Goal: Information Seeking & Learning: Learn about a topic

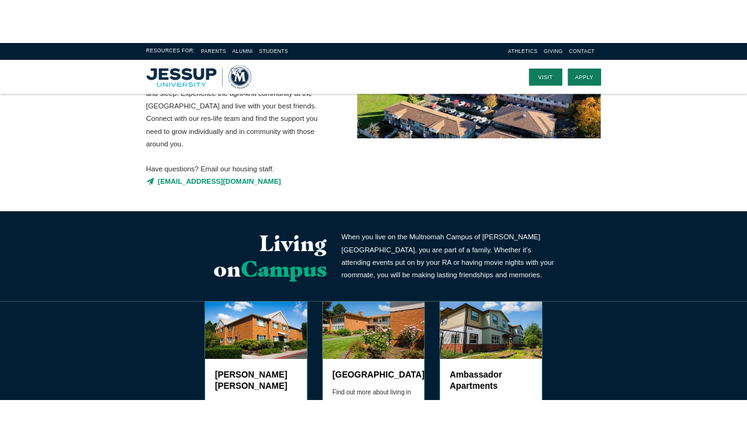
scroll to position [166, 0]
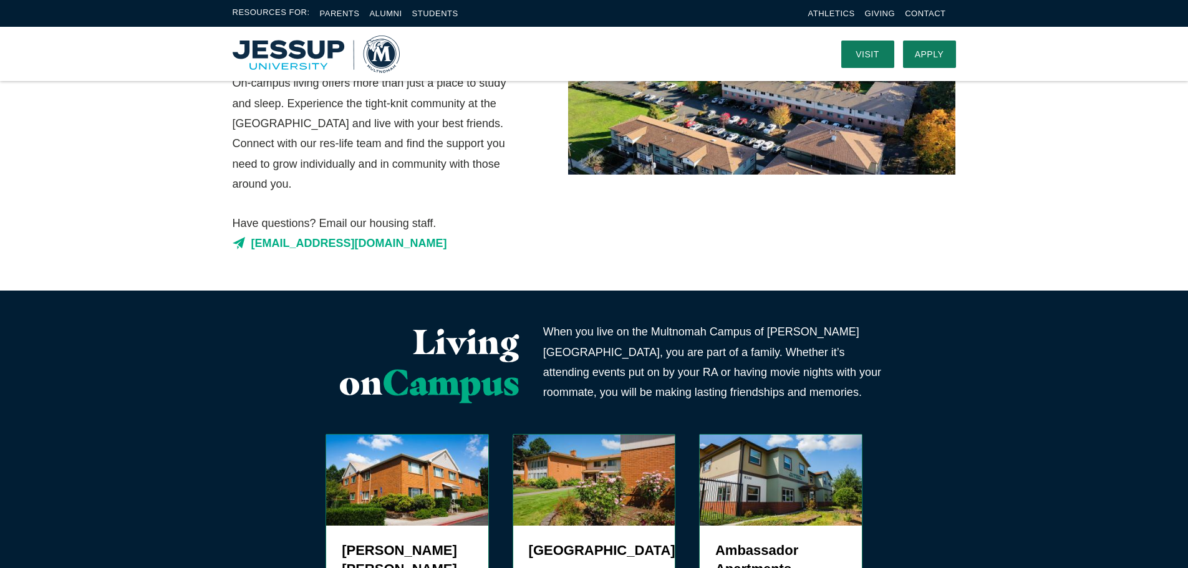
click at [389, 233] on link "[EMAIL_ADDRESS][DOMAIN_NAME]" at bounding box center [376, 243] width 287 height 20
click at [793, 249] on div "Housing Join the many students who make the Multnomah Campus of Jessup Universi…" at bounding box center [594, 103] width 798 height 376
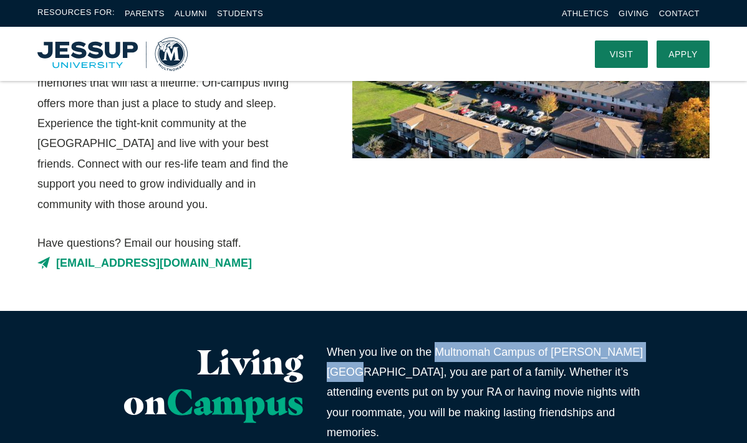
drag, startPoint x: 642, startPoint y: 332, endPoint x: 439, endPoint y: 340, distance: 203.4
click at [439, 342] on p "When you live on the Multnomah Campus of Jessup University, you are part of a f…" at bounding box center [489, 392] width 324 height 101
copy p "Multnomah Campus of Jessup University,"
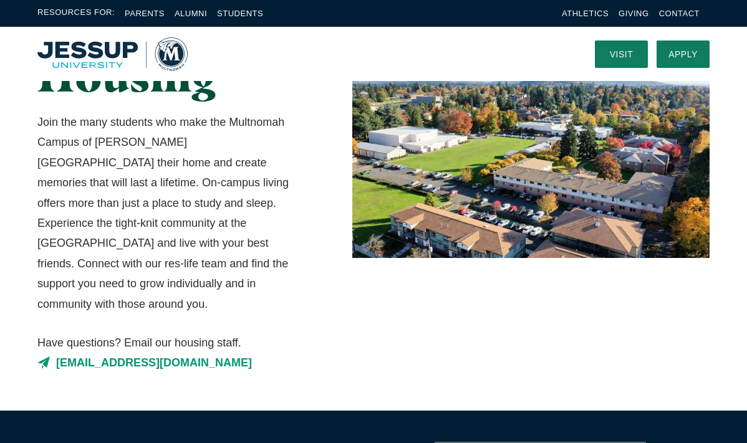
scroll to position [0, 0]
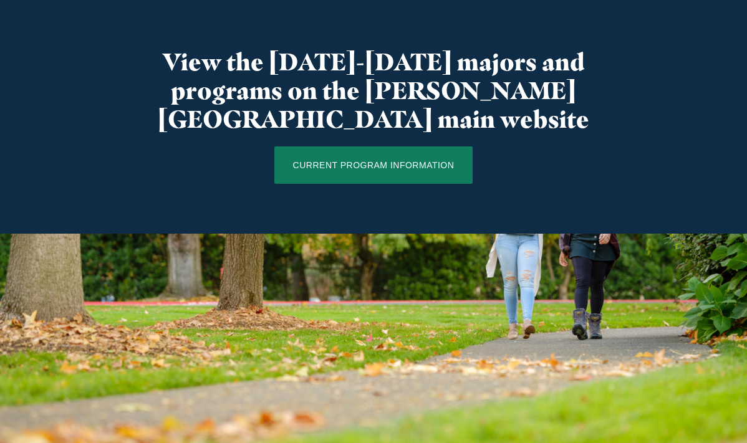
scroll to position [1247, 0]
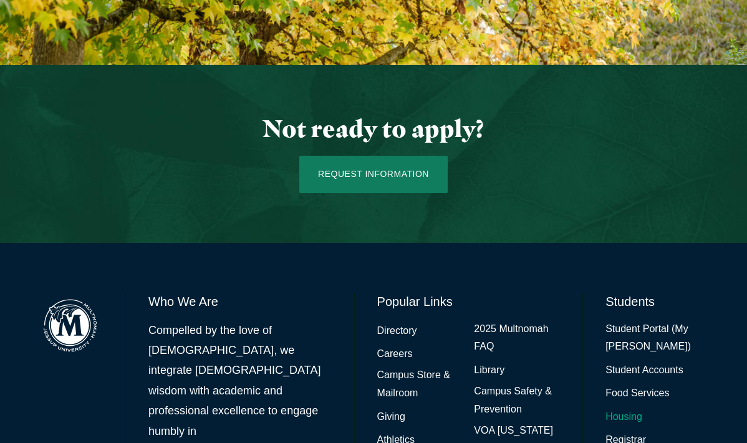
click at [624, 408] on link "Housing" at bounding box center [623, 417] width 37 height 18
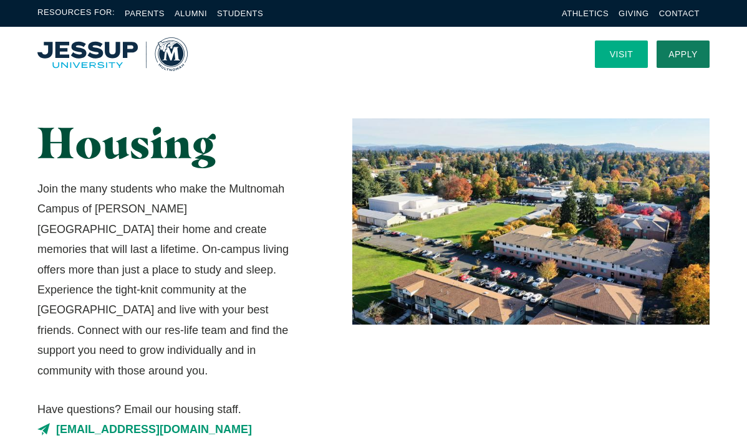
click at [619, 49] on link "Visit" at bounding box center [621, 54] width 53 height 27
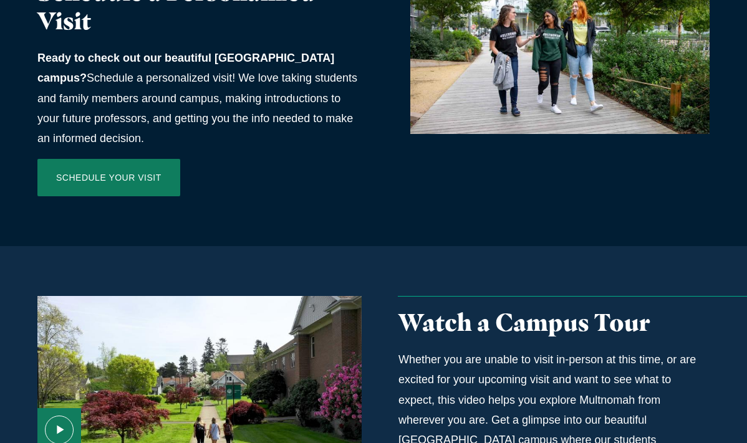
scroll to position [998, 0]
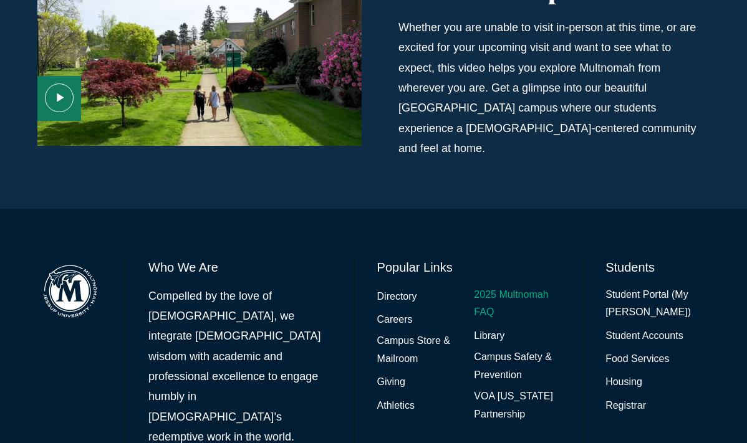
click at [496, 286] on link "2025 Multnomah FAQ" at bounding box center [517, 304] width 86 height 36
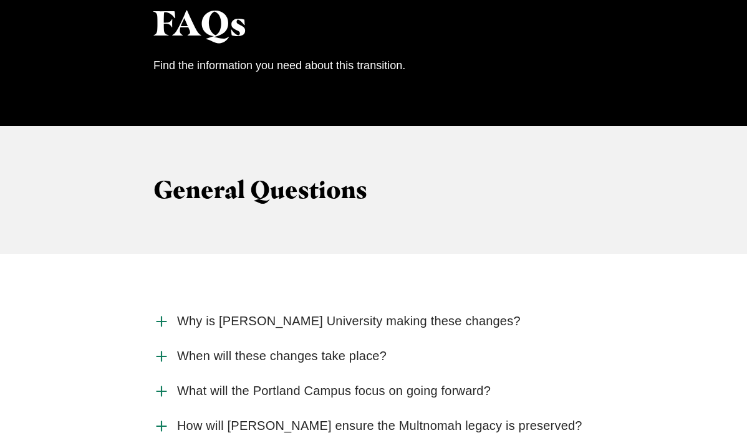
scroll to position [1330, 0]
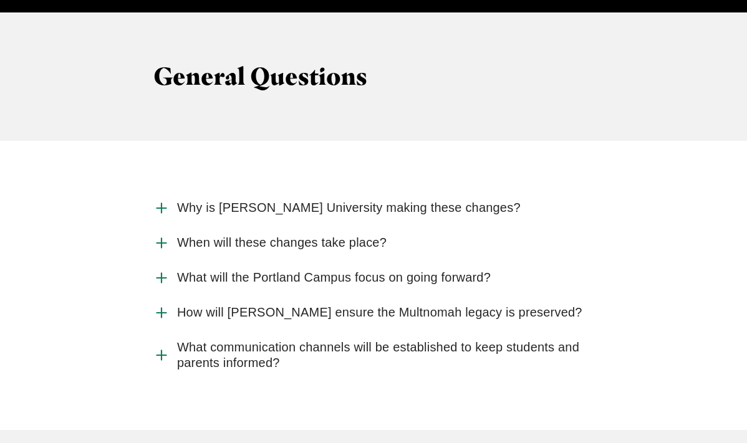
click at [212, 200] on span "Why is Jessup University making these changes?" at bounding box center [349, 208] width 344 height 16
click at [0, 0] on input "Why is Jessup University making these changes?" at bounding box center [0, 0] width 0 height 0
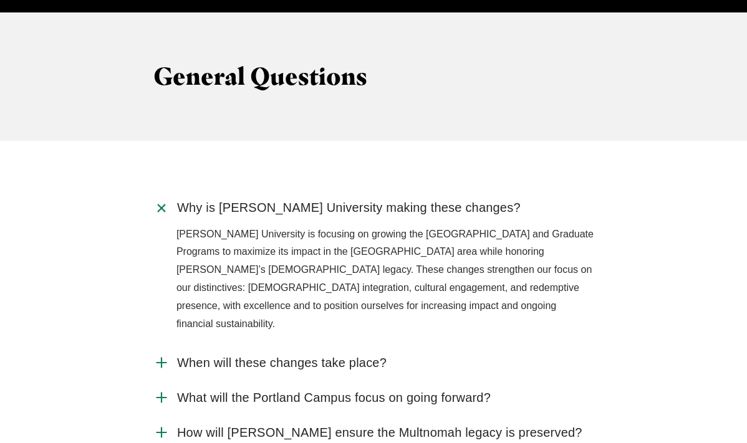
click at [158, 355] on icon "Accordion" at bounding box center [161, 363] width 16 height 16
click at [0, 0] on input "When will these changes take place?" at bounding box center [0, 0] width 0 height 0
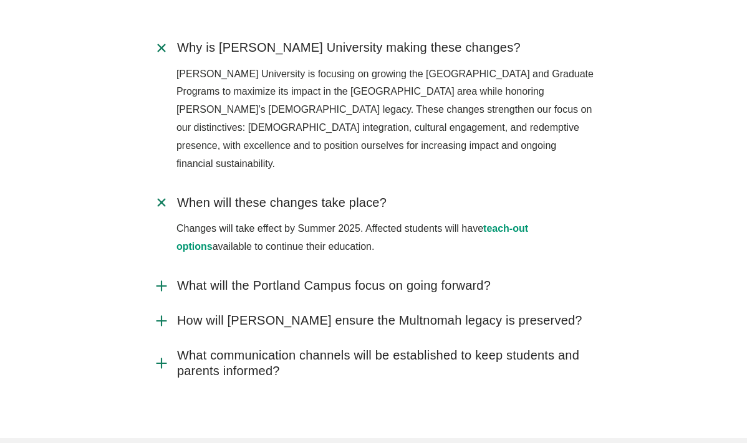
scroll to position [1496, 0]
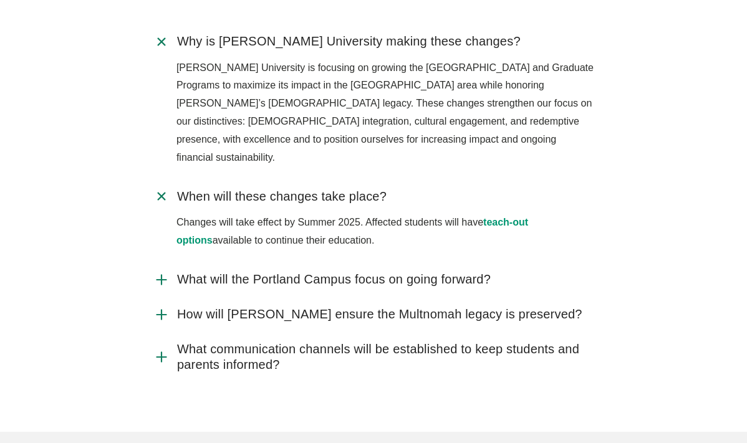
click at [166, 272] on icon "Accordion" at bounding box center [161, 280] width 16 height 16
click at [0, 0] on input "What will the Portland Campus focus on going forward?" at bounding box center [0, 0] width 0 height 0
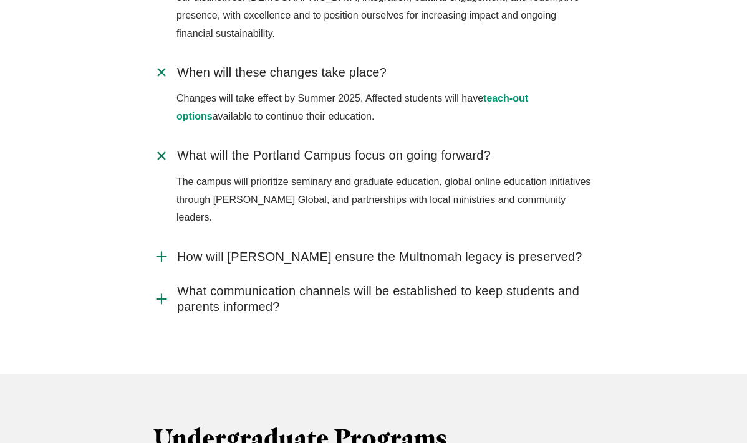
scroll to position [1663, 0]
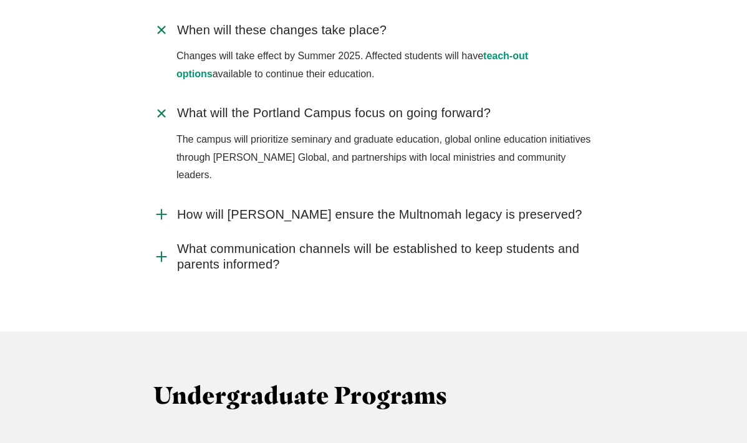
click at [160, 206] on icon "Accordion" at bounding box center [161, 214] width 16 height 16
click at [0, 0] on input "How will Jessup ensure the Multnomah legacy is preserved?" at bounding box center [0, 0] width 0 height 0
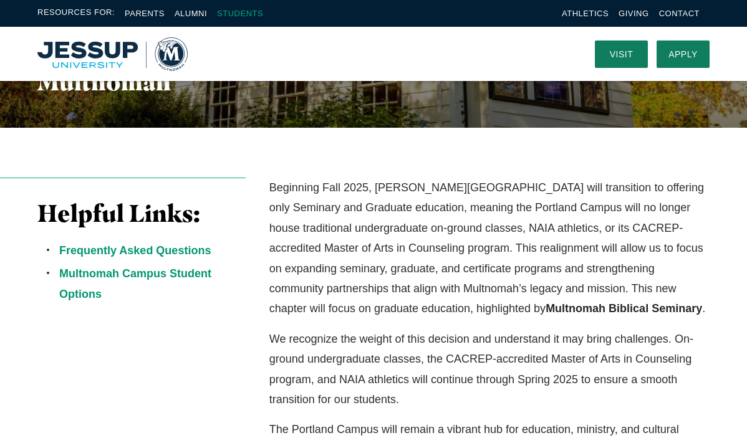
scroll to position [249, 0]
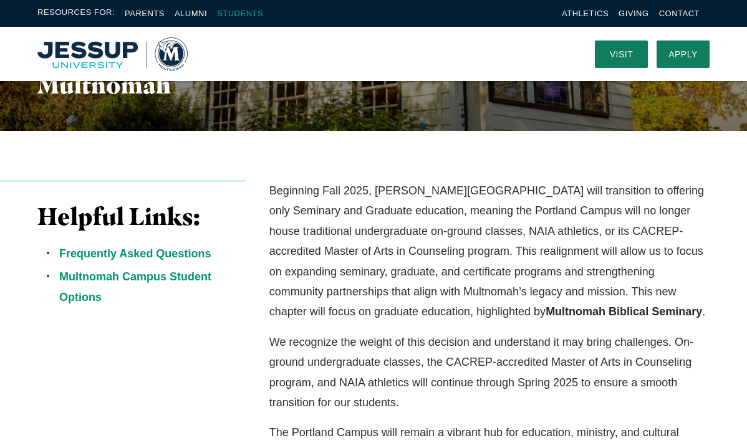
click at [237, 14] on link "Students" at bounding box center [240, 13] width 46 height 9
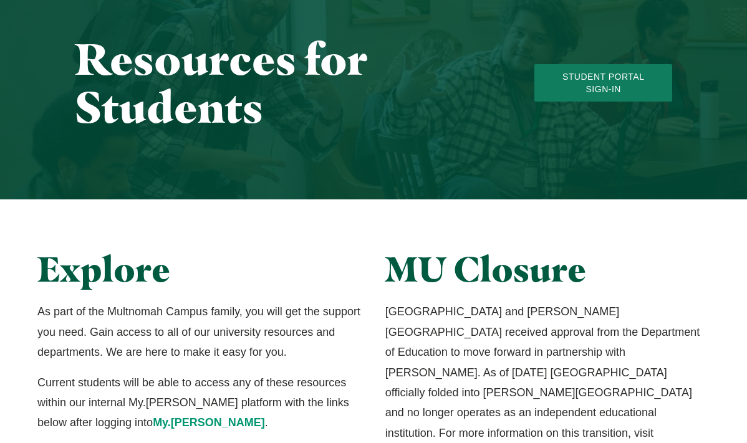
scroll to position [249, 0]
